Goal: Transaction & Acquisition: Purchase product/service

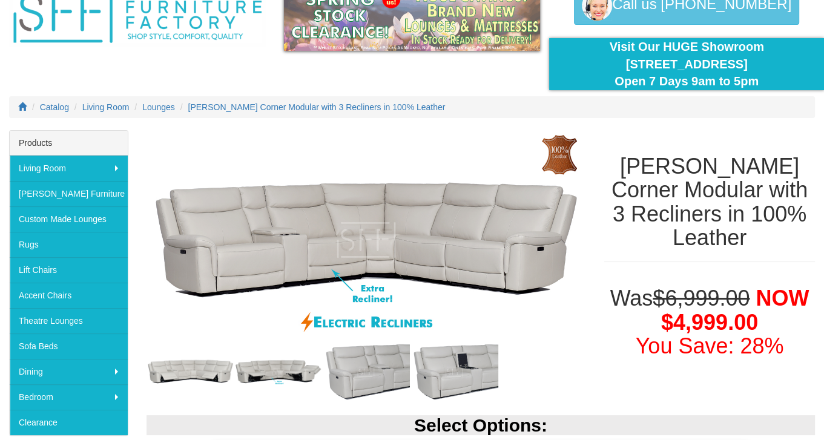
scroll to position [61, 0]
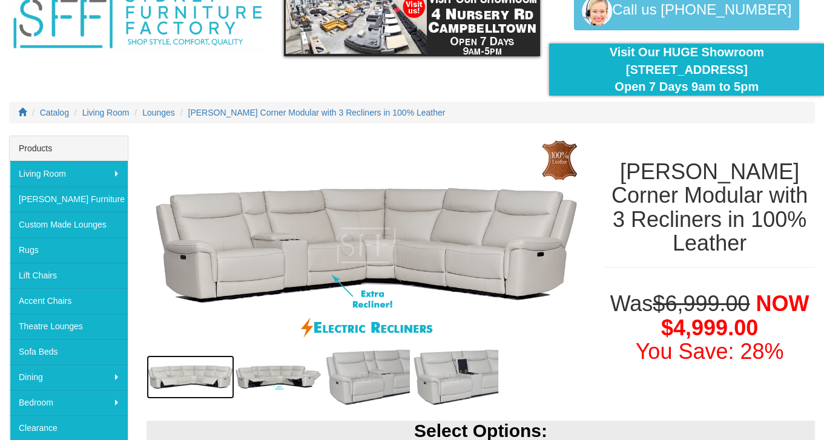
click at [189, 370] on img at bounding box center [190, 377] width 88 height 44
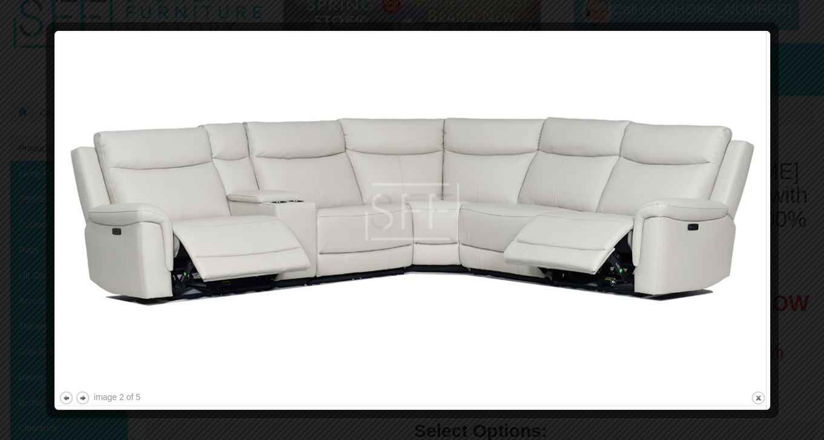
click at [801, 113] on div at bounding box center [412, 220] width 824 height 440
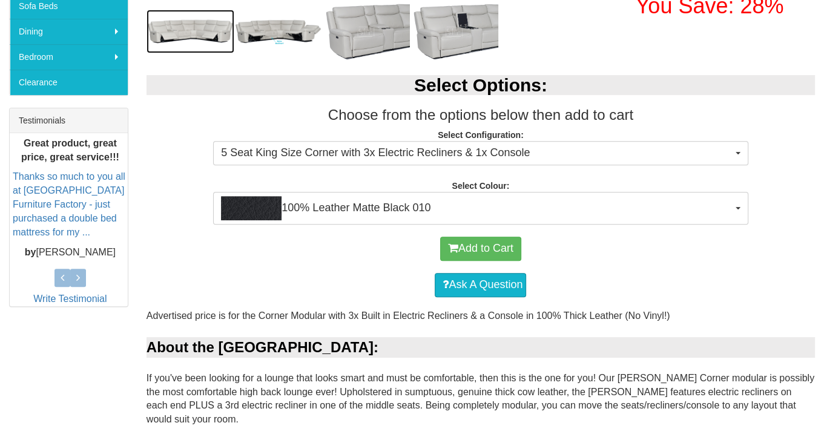
scroll to position [363, 0]
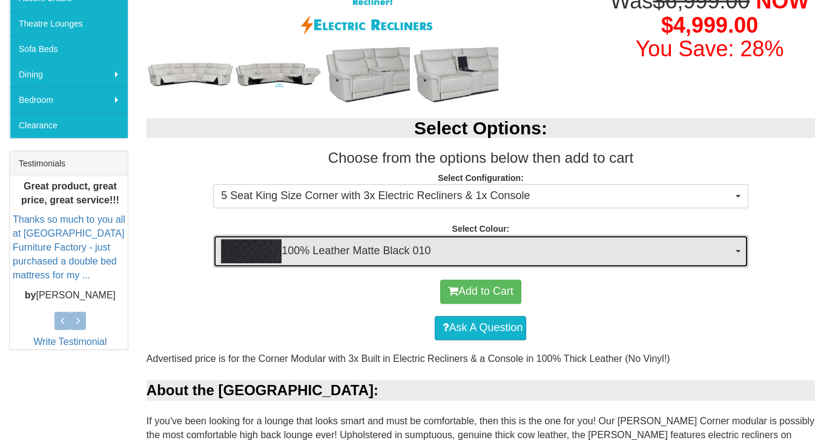
click at [743, 253] on button "100% Leather Matte Black 010" at bounding box center [480, 251] width 534 height 33
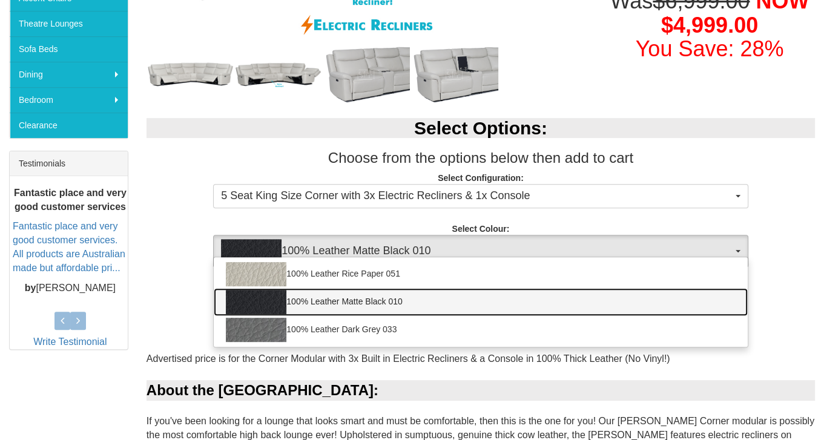
click at [402, 298] on link "100% Leather Matte Black 010" at bounding box center [480, 302] width 533 height 28
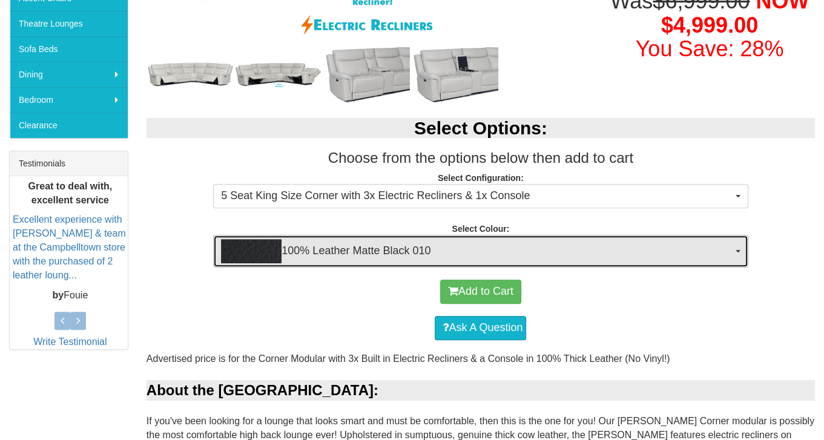
click at [737, 250] on span "button" at bounding box center [737, 251] width 5 height 2
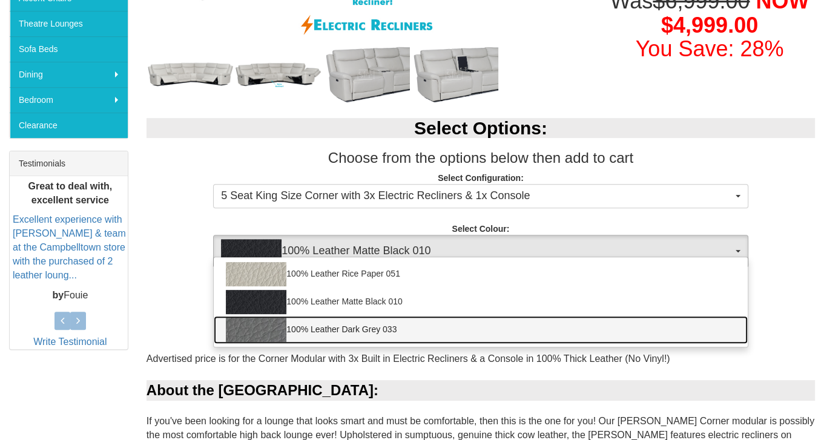
click at [264, 330] on img at bounding box center [256, 330] width 61 height 24
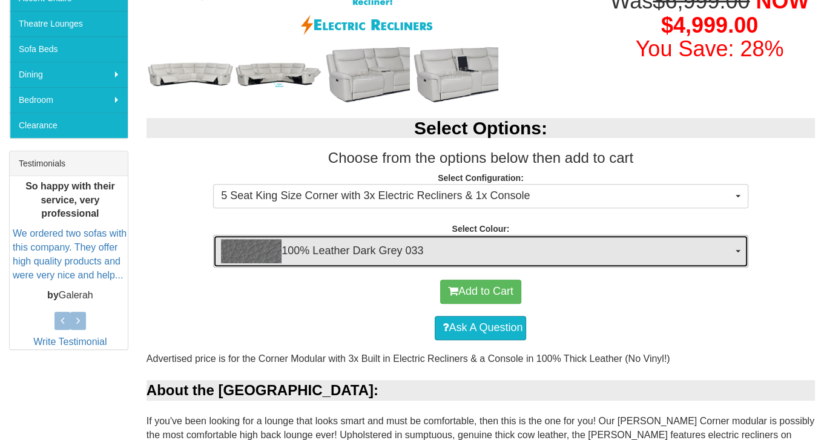
click at [735, 251] on span "button" at bounding box center [737, 251] width 5 height 2
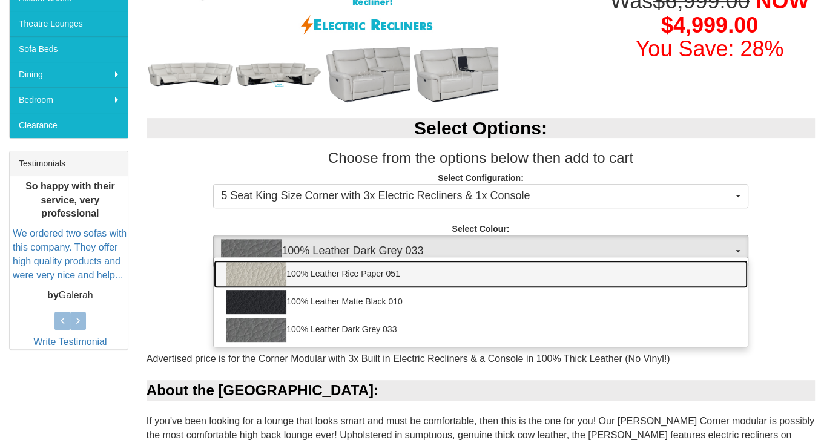
click at [341, 275] on link "100% Leather Rice Paper 051" at bounding box center [480, 274] width 533 height 28
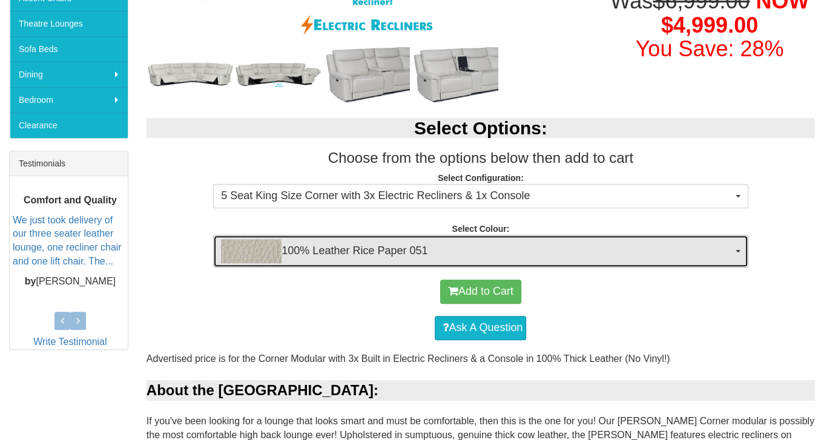
click at [741, 249] on button "100% Leather Rice Paper 051" at bounding box center [480, 251] width 534 height 33
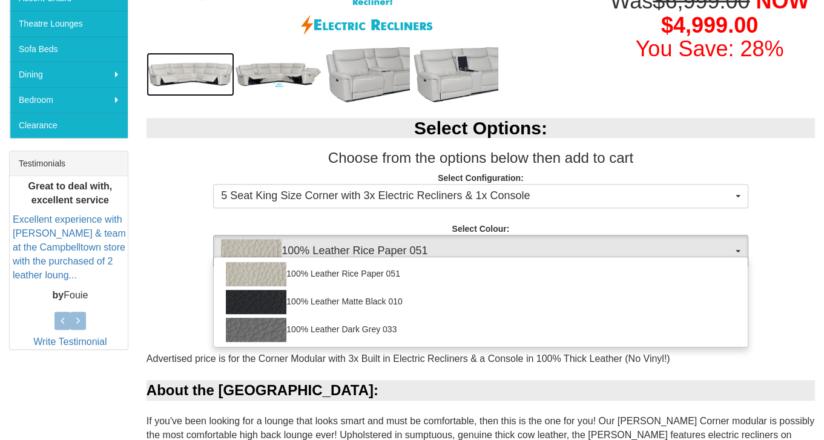
click at [188, 67] on img at bounding box center [190, 75] width 88 height 44
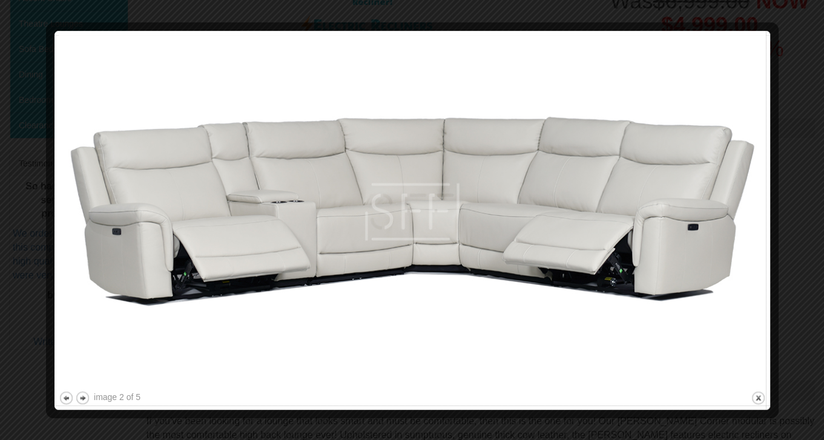
click at [761, 98] on img at bounding box center [412, 211] width 707 height 353
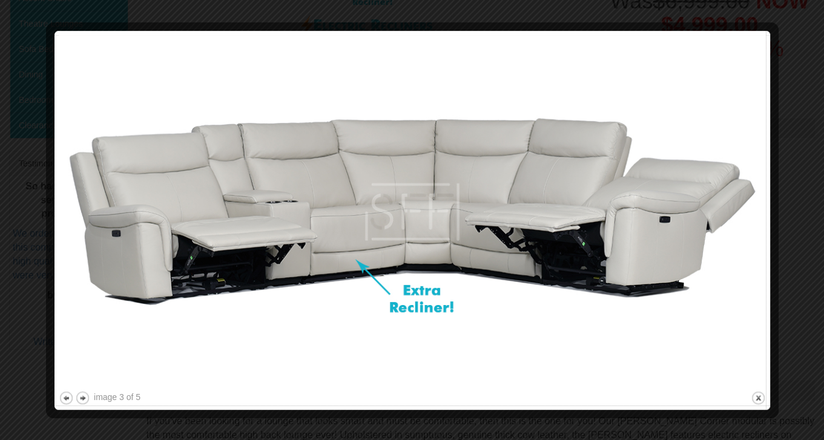
click at [731, 109] on img at bounding box center [412, 211] width 707 height 353
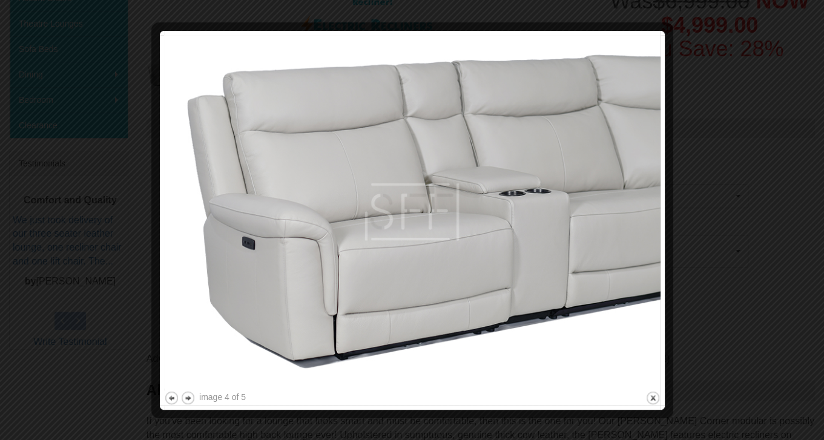
click at [634, 118] on img at bounding box center [412, 211] width 496 height 353
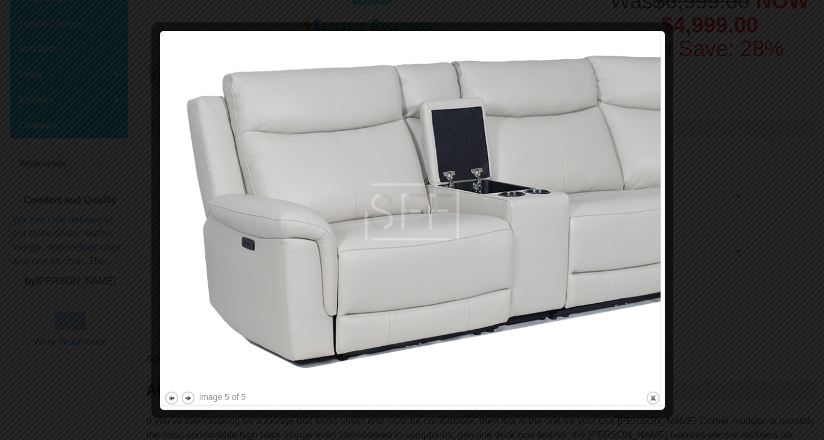
click at [634, 119] on img at bounding box center [412, 211] width 496 height 353
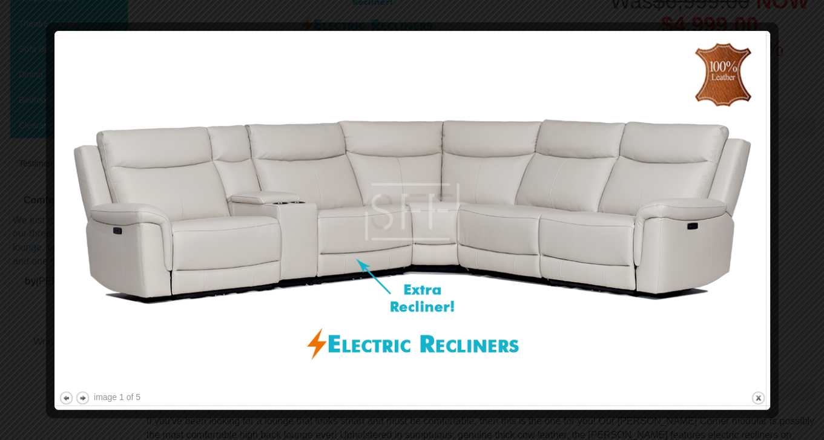
click at [803, 28] on div at bounding box center [412, 220] width 824 height 440
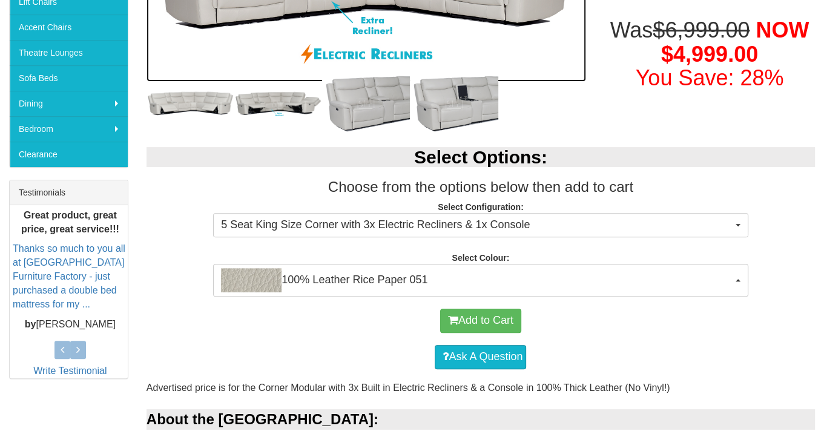
scroll to position [377, 0]
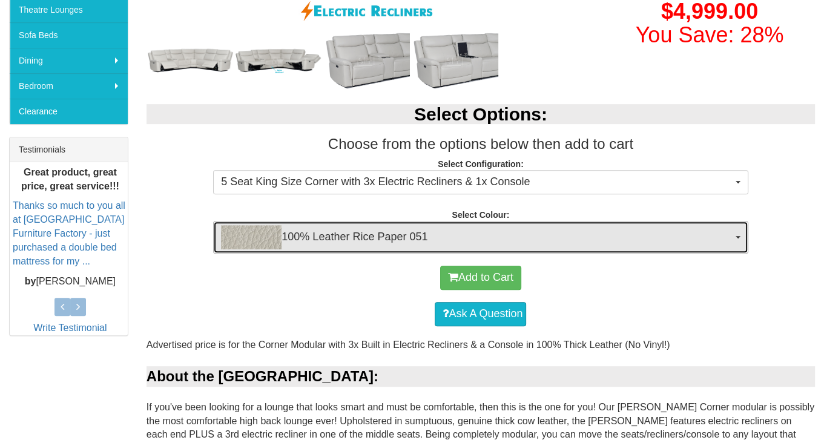
click at [568, 228] on span "100% Leather Rice Paper 051" at bounding box center [476, 237] width 511 height 24
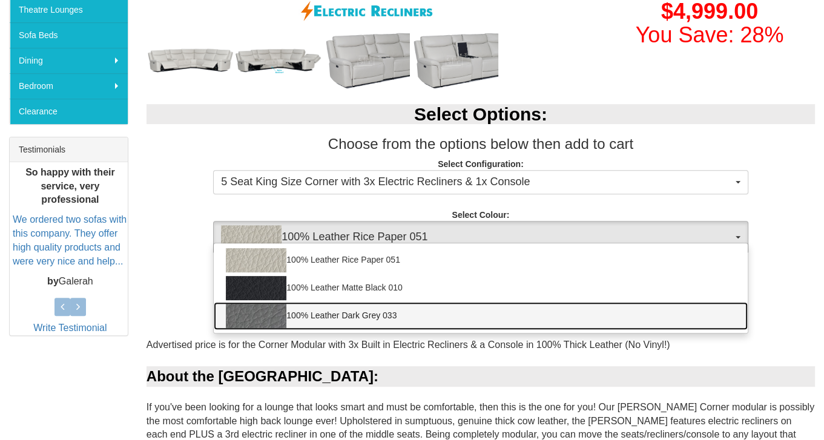
click at [307, 314] on link "100% Leather Dark Grey 033" at bounding box center [480, 316] width 533 height 28
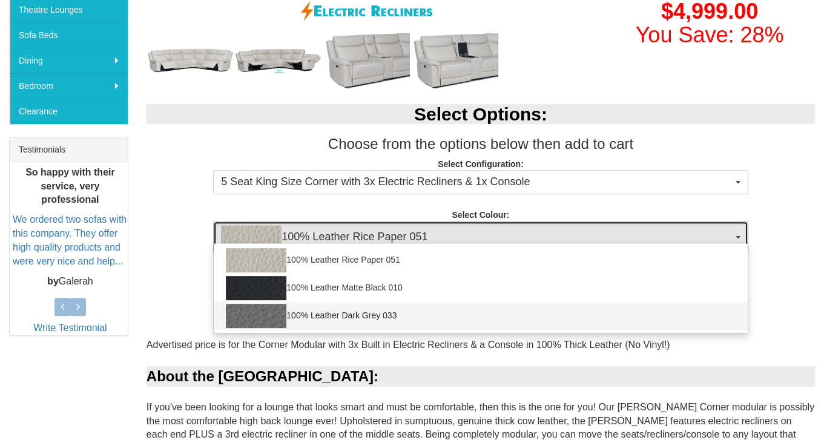
select select "2021"
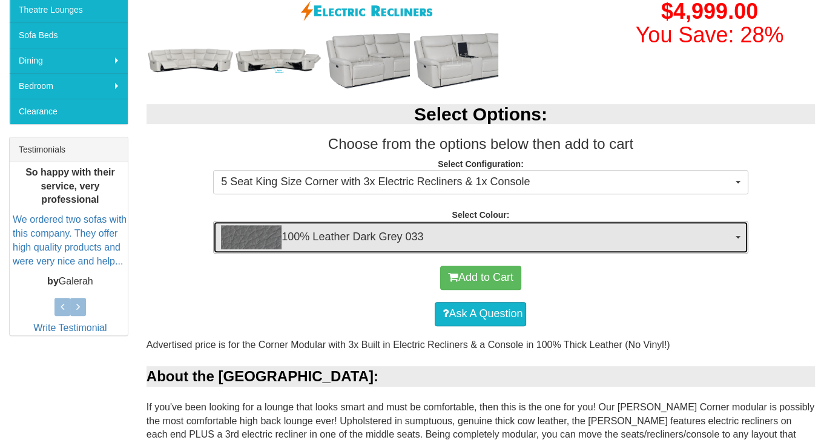
click at [249, 231] on img "button" at bounding box center [251, 237] width 61 height 24
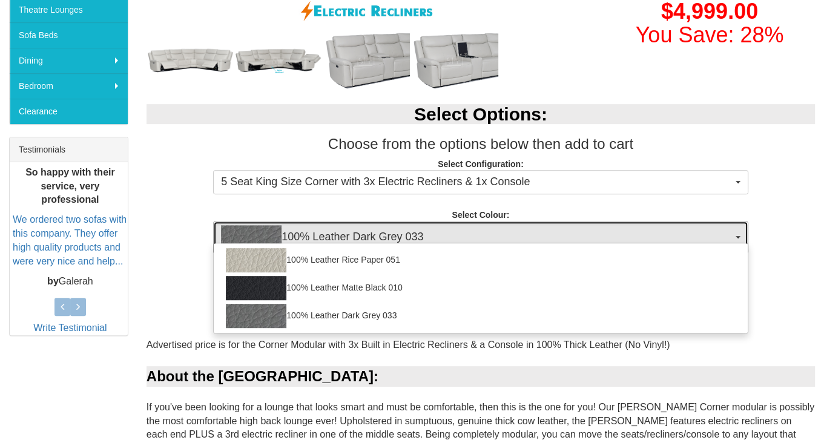
click at [250, 231] on img "button" at bounding box center [251, 237] width 61 height 24
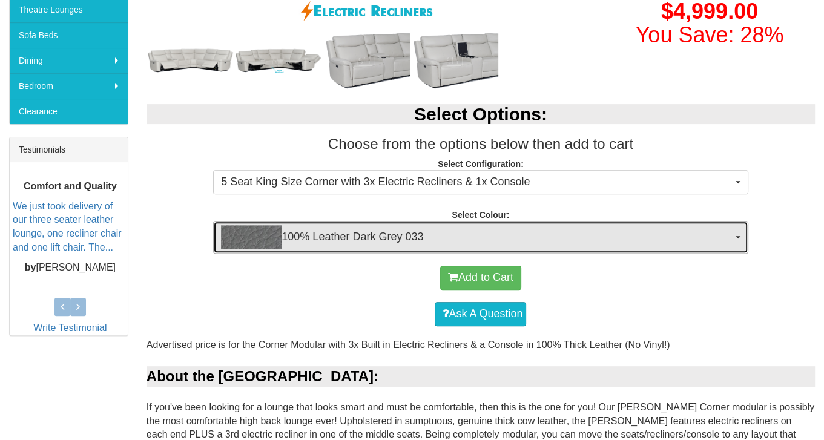
click at [344, 235] on span "100% Leather Dark Grey 033" at bounding box center [476, 237] width 511 height 24
